Goal: Information Seeking & Learning: Learn about a topic

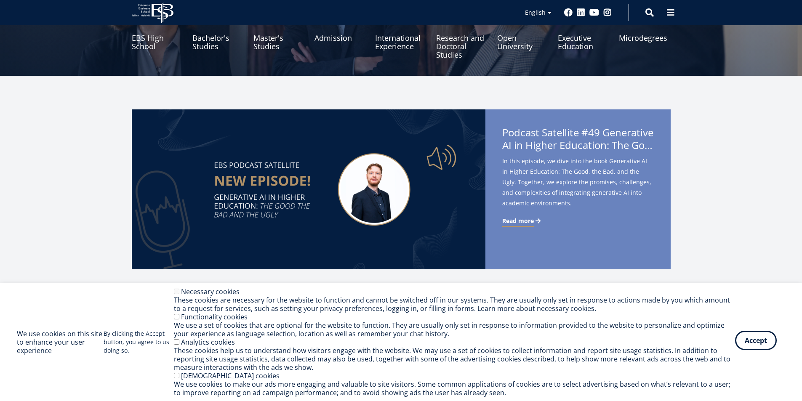
click at [758, 343] on button "Accept" at bounding box center [756, 340] width 42 height 19
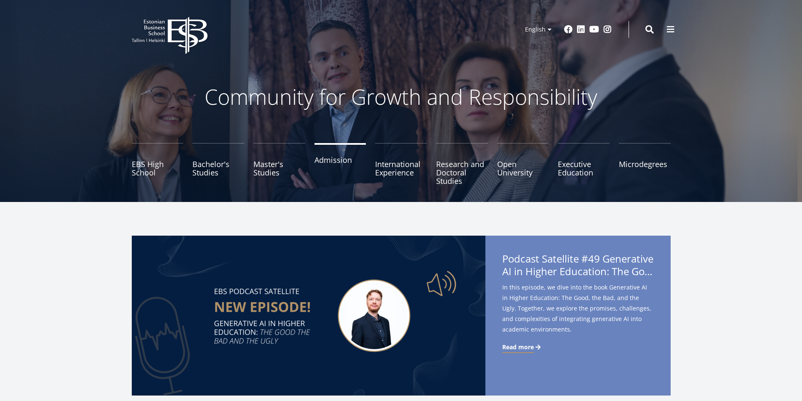
click at [347, 168] on link "Admission" at bounding box center [340, 164] width 52 height 42
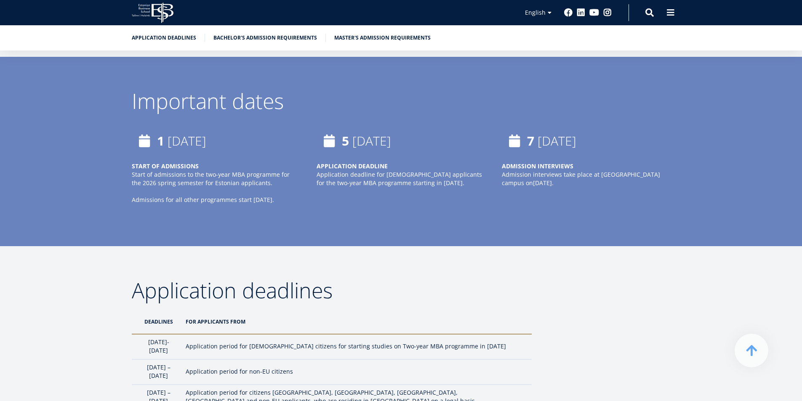
scroll to position [463, 0]
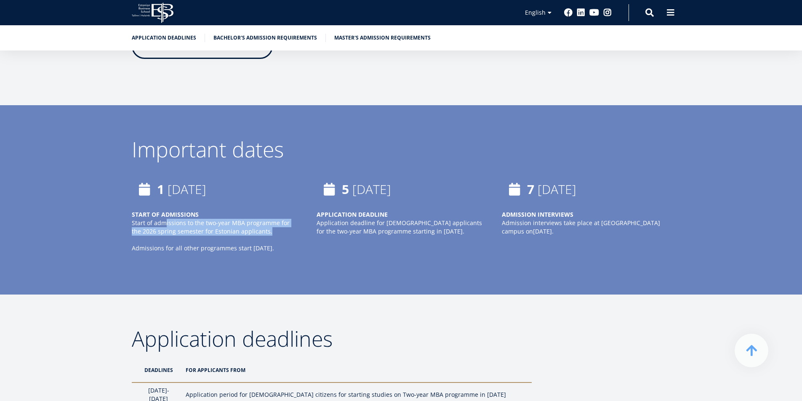
drag, startPoint x: 260, startPoint y: 232, endPoint x: 163, endPoint y: 224, distance: 97.6
click at [163, 224] on p "Start of admissions to the two-year MBA programme for the 2026 spring semester …" at bounding box center [216, 227] width 168 height 17
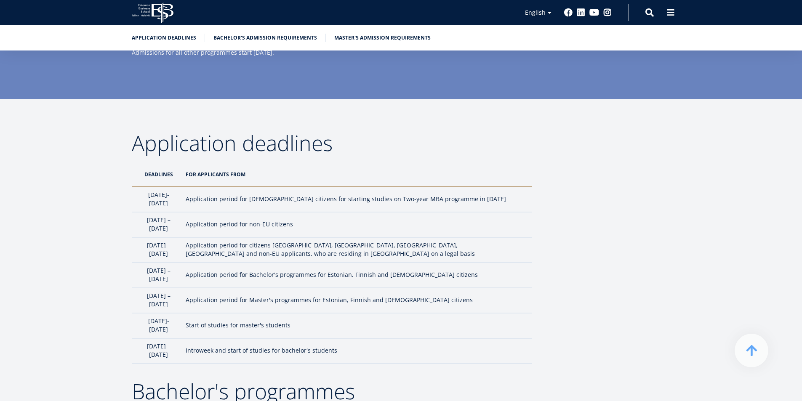
scroll to position [673, 0]
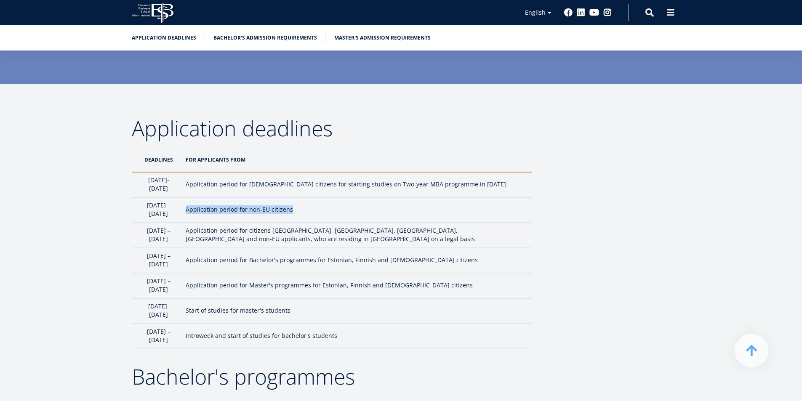
drag, startPoint x: 316, startPoint y: 200, endPoint x: 186, endPoint y: 205, distance: 129.7
click at [186, 205] on tr "1 February – 1 April Application period for non-EU citizens" at bounding box center [332, 209] width 400 height 25
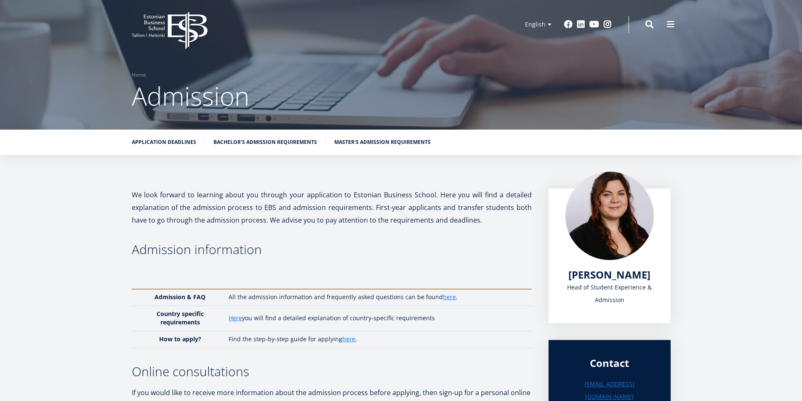
scroll to position [0, 0]
